Goal: Task Accomplishment & Management: Use online tool/utility

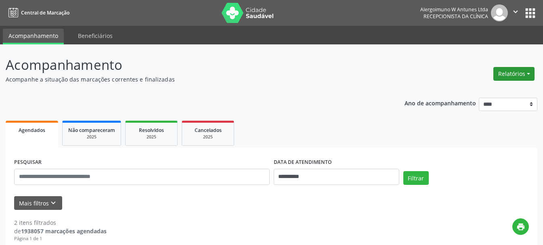
click at [518, 74] on button "Relatórios" at bounding box center [513, 74] width 41 height 14
click at [467, 90] on link "Agendamentos" at bounding box center [491, 91] width 87 height 11
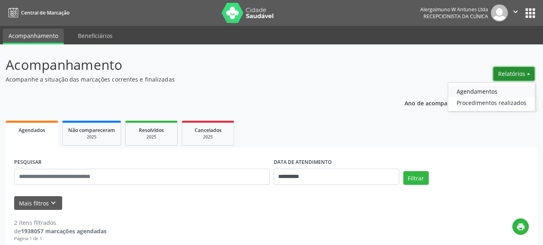
select select "*"
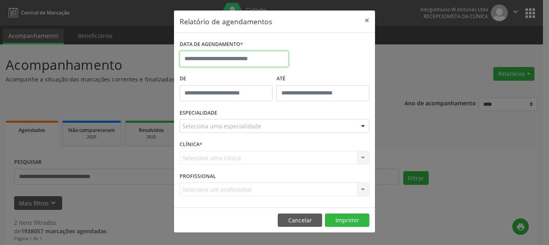
click at [209, 55] on input "text" at bounding box center [234, 59] width 109 height 16
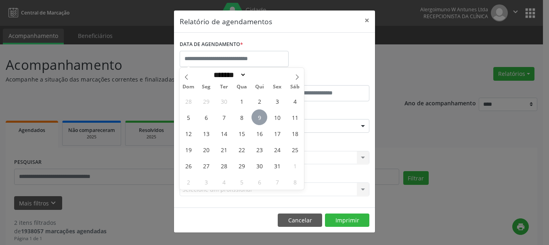
click at [263, 116] on span "9" at bounding box center [259, 117] width 16 height 16
type input "**********"
click at [258, 115] on span "9" at bounding box center [259, 117] width 16 height 16
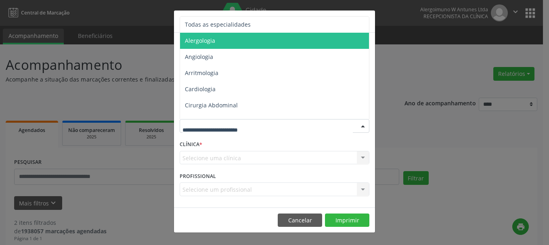
drag, startPoint x: 201, startPoint y: 41, endPoint x: 384, endPoint y: 124, distance: 201.1
click at [202, 40] on span "Alergologia" at bounding box center [200, 41] width 30 height 8
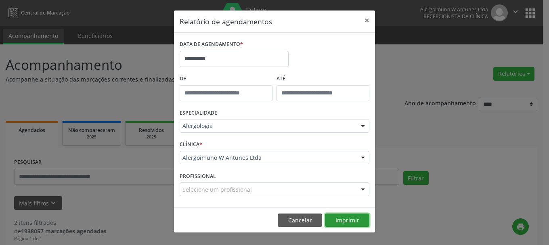
click at [347, 221] on button "Imprimir" at bounding box center [347, 220] width 44 height 14
